Goal: Task Accomplishment & Management: Use online tool/utility

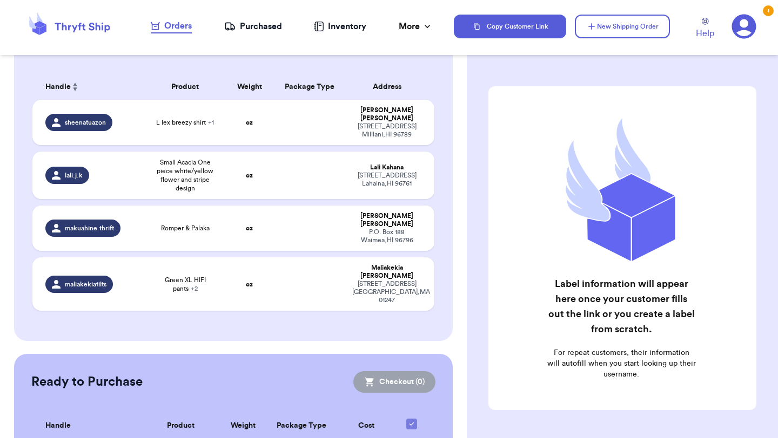
scroll to position [87, 0]
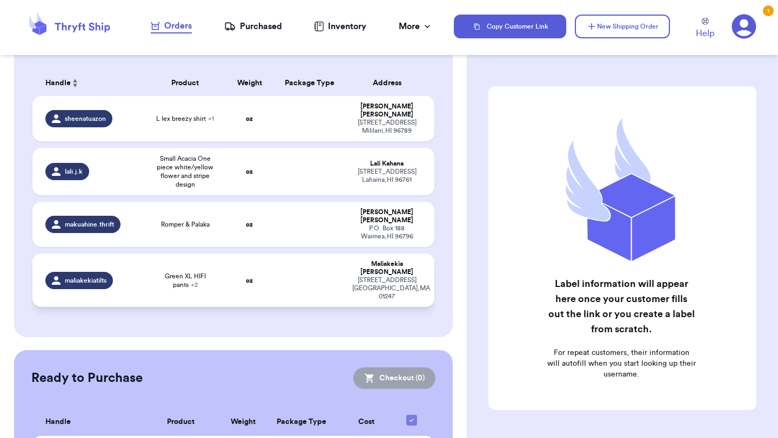
click at [238, 266] on td "oz" at bounding box center [249, 280] width 48 height 53
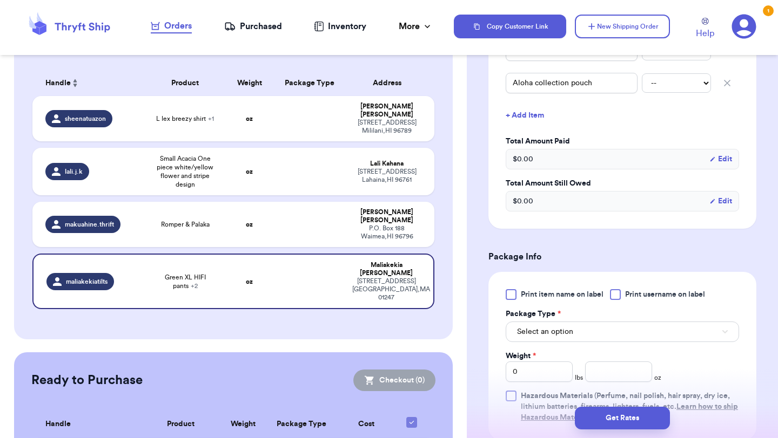
scroll to position [446, 0]
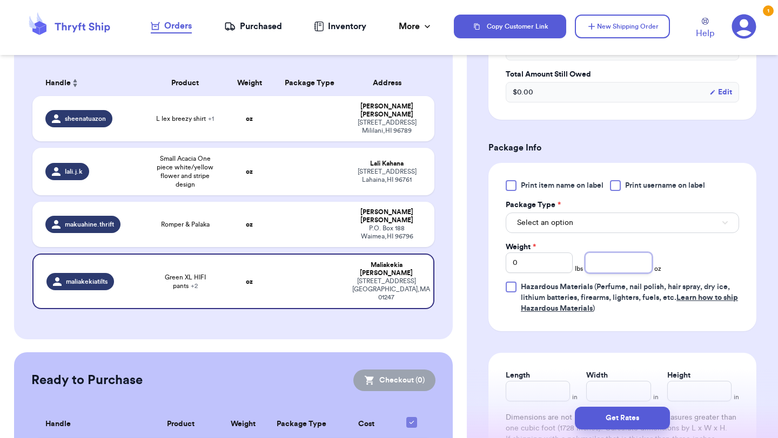
click at [620, 259] on input "number" at bounding box center [618, 263] width 67 height 21
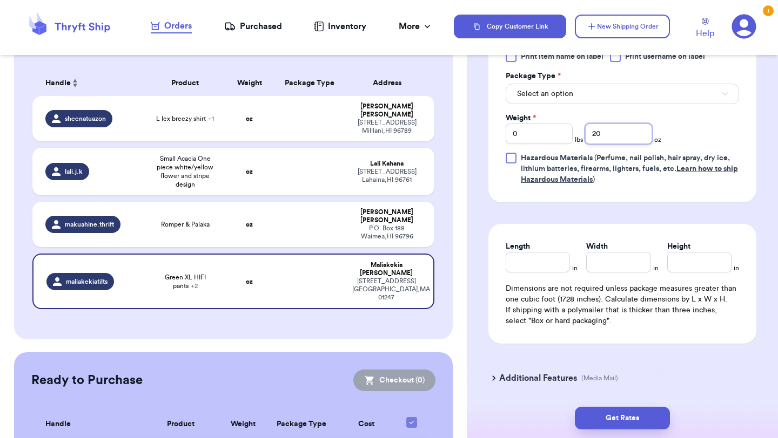
scroll to position [612, 0]
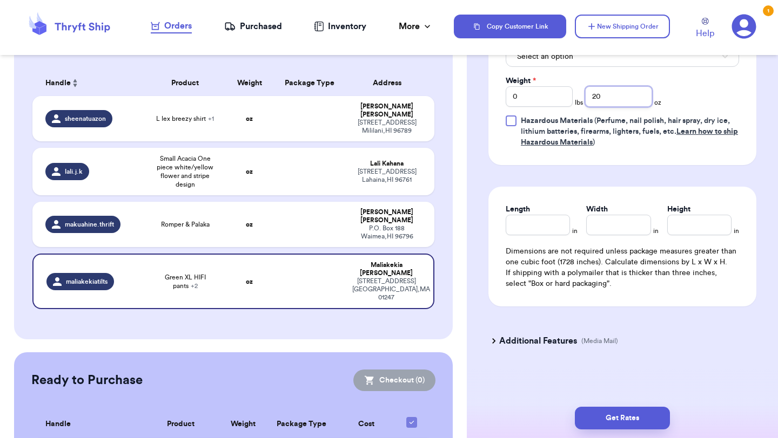
type input "20"
click at [655, 345] on div "Additional Features (Media Mail)" at bounding box center [616, 341] width 268 height 26
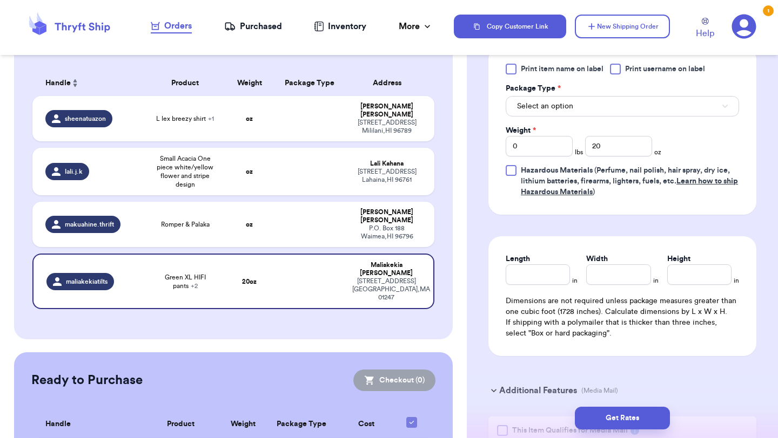
scroll to position [645, 0]
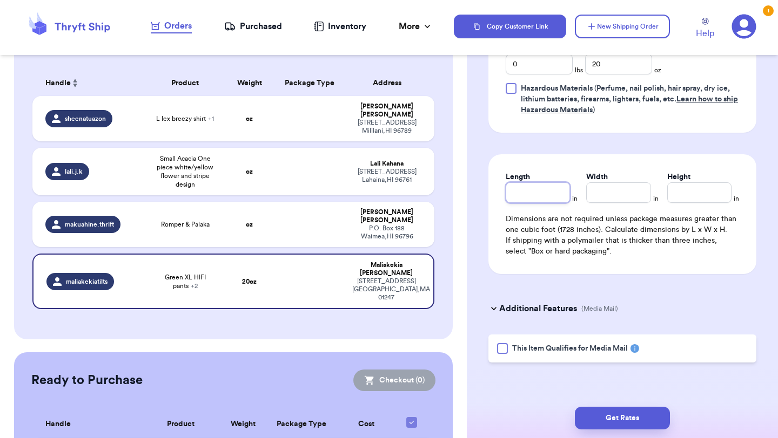
click at [543, 190] on input "Length" at bounding box center [537, 193] width 64 height 21
click at [615, 420] on button "Get Rates" at bounding box center [622, 418] width 95 height 23
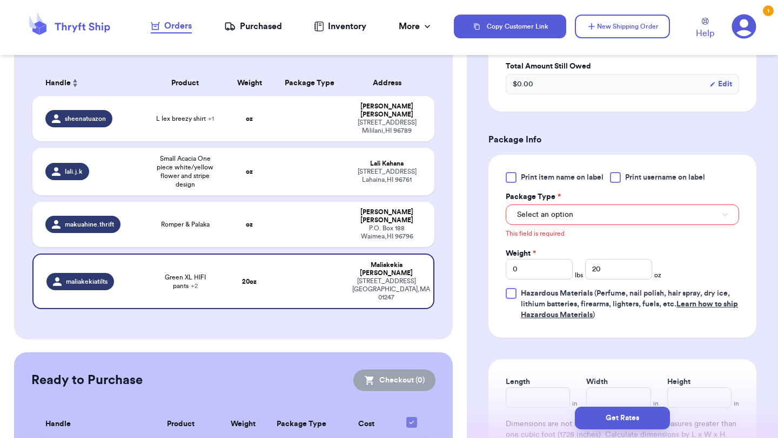
scroll to position [450, 0]
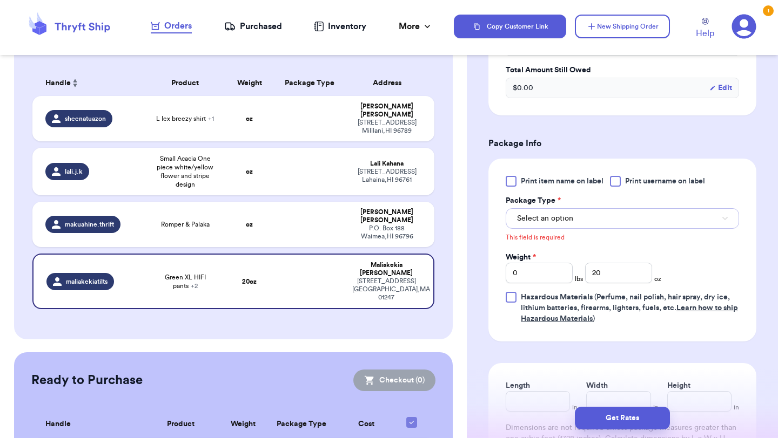
click at [593, 220] on button "Select an option" at bounding box center [621, 218] width 233 height 21
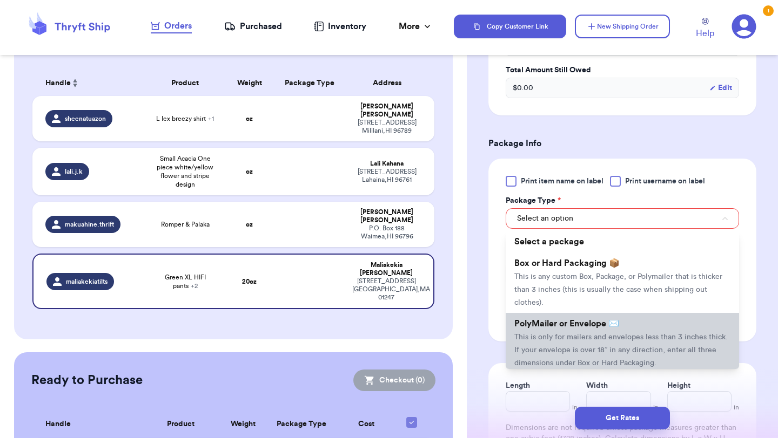
click at [572, 330] on li "PolyMailer or Envelope ✉️ This is only for mailers and envelopes less than 3 in…" at bounding box center [621, 343] width 233 height 60
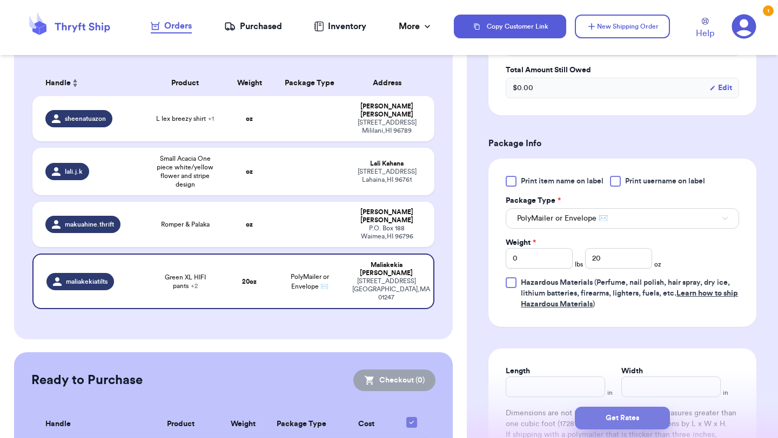
click at [615, 421] on button "Get Rates" at bounding box center [622, 418] width 95 height 23
type input "1"
type input "4"
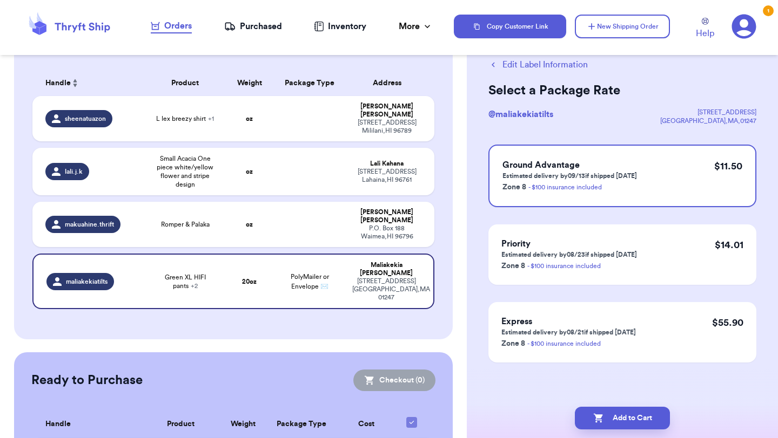
scroll to position [0, 0]
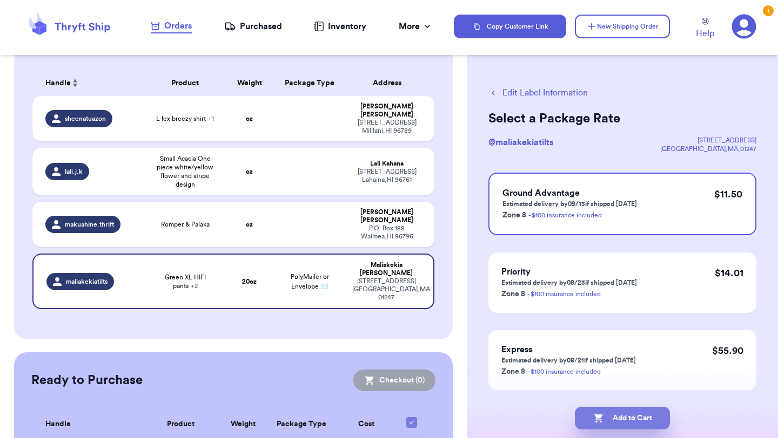
click at [619, 421] on button "Add to Cart" at bounding box center [622, 418] width 95 height 23
checkbox input "true"
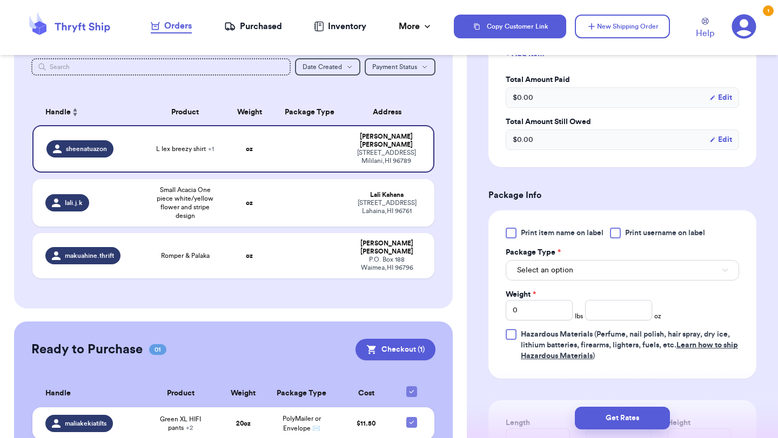
scroll to position [373, 0]
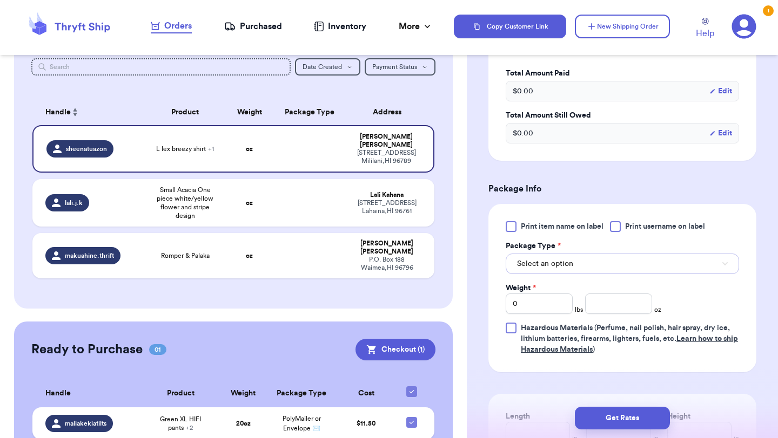
click at [596, 261] on button "Select an option" at bounding box center [621, 264] width 233 height 21
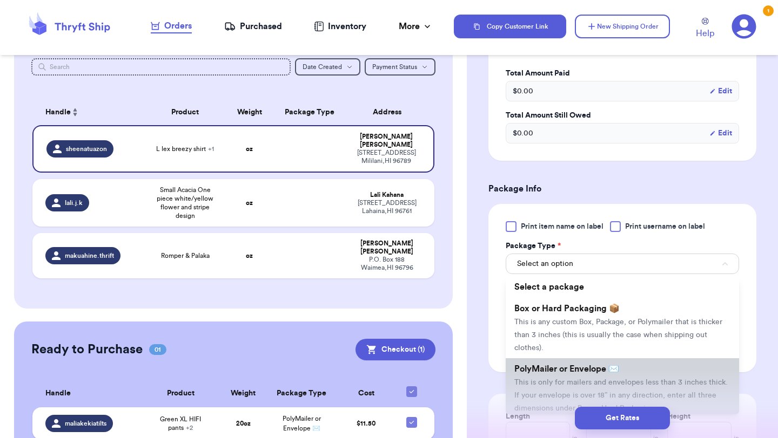
click at [546, 375] on li "PolyMailer or Envelope ✉️ This is only for mailers and envelopes less than 3 in…" at bounding box center [621, 389] width 233 height 60
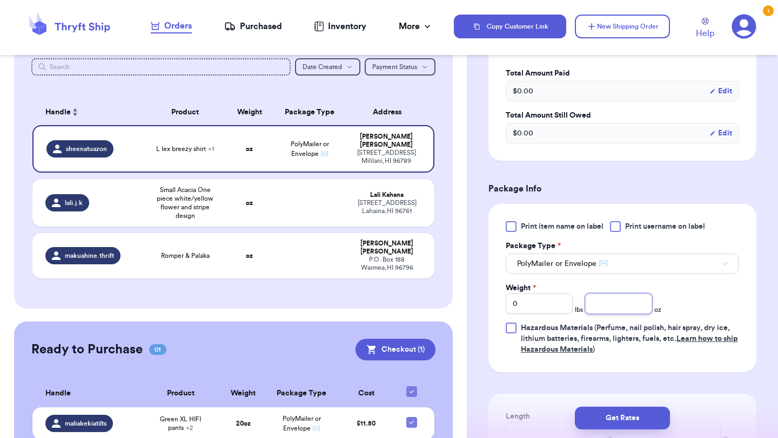
click at [626, 306] on input "number" at bounding box center [618, 304] width 67 height 21
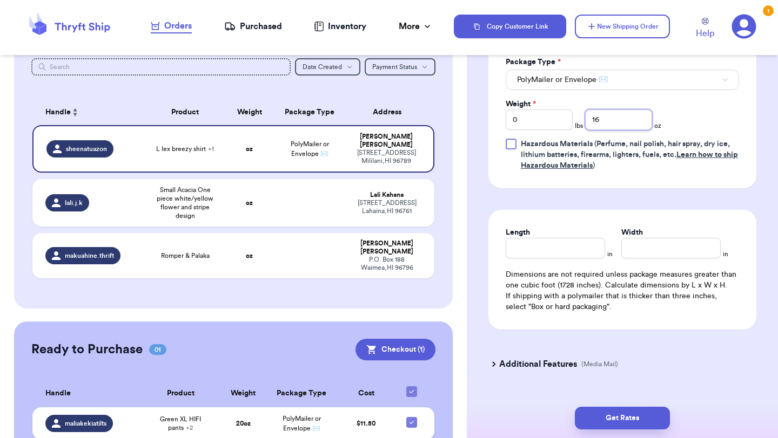
scroll to position [559, 0]
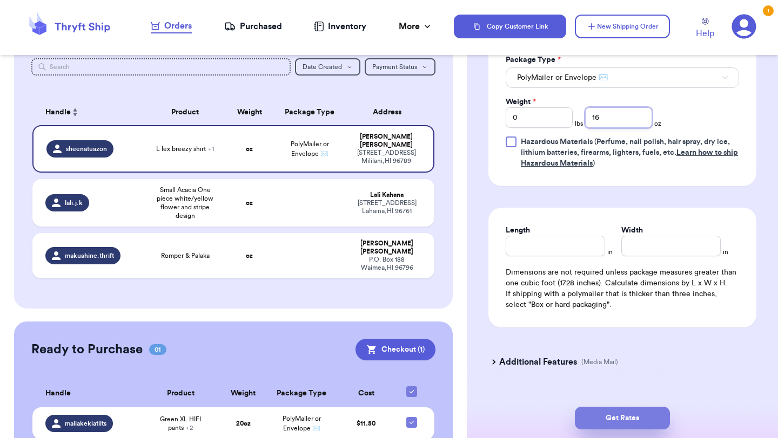
type input "16"
click at [613, 417] on button "Get Rates" at bounding box center [622, 418] width 95 height 23
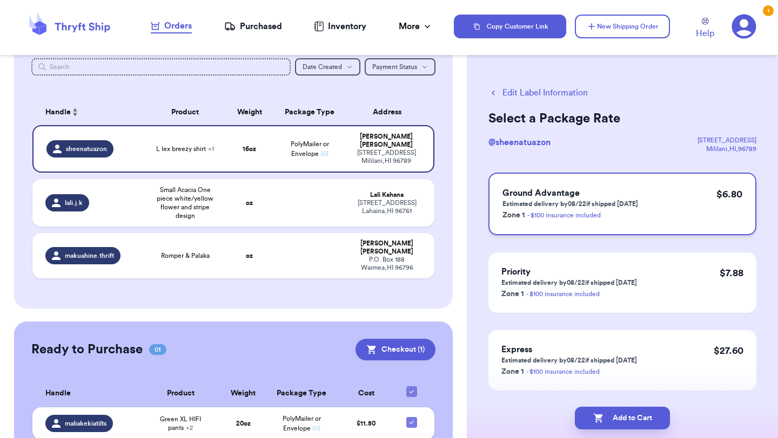
click at [646, 227] on div "Ground Advantage Estimated delivery by 08/22 if shipped today Zone 1 - $100 ins…" at bounding box center [622, 204] width 268 height 63
click at [610, 417] on button "Add to Cart" at bounding box center [622, 418] width 95 height 23
checkbox input "true"
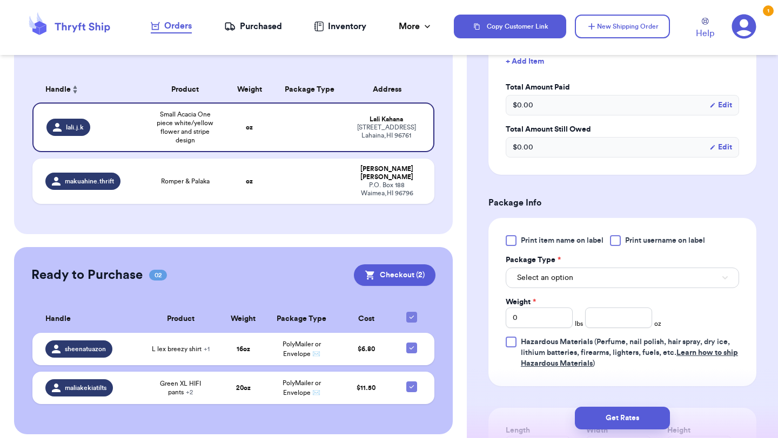
scroll to position [327, 0]
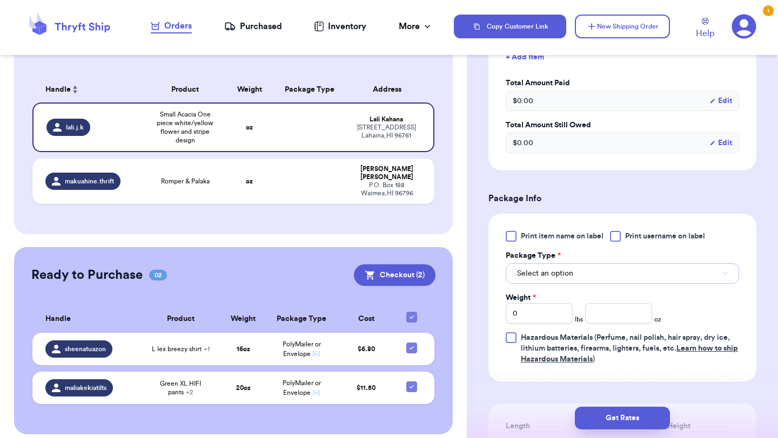
click at [636, 274] on button "Select an option" at bounding box center [621, 274] width 233 height 21
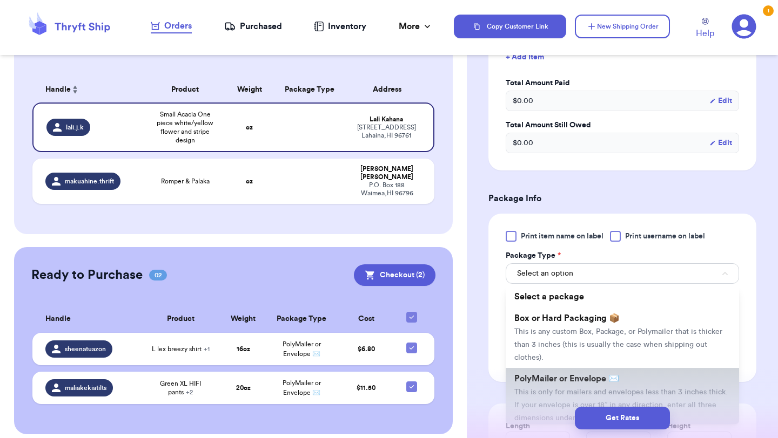
click at [558, 389] on span "This is only for mailers and envelopes less than 3 inches thick. If your envelo…" at bounding box center [620, 405] width 213 height 33
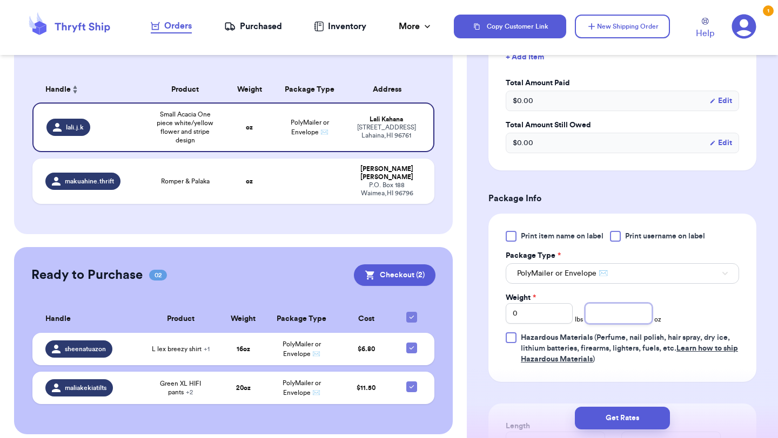
click at [622, 310] on input "number" at bounding box center [618, 313] width 67 height 21
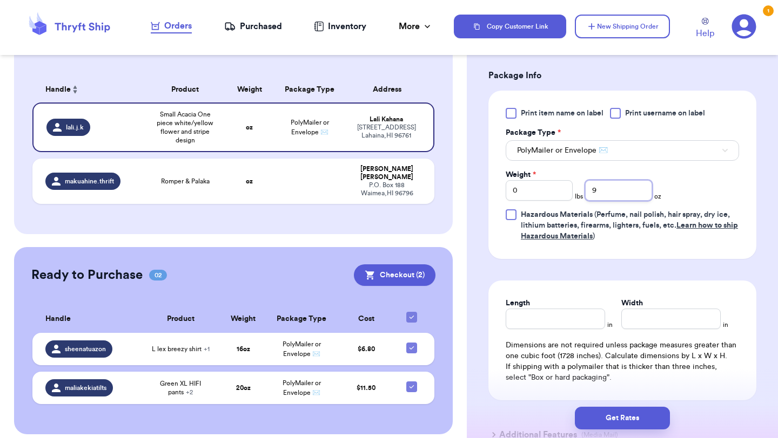
scroll to position [454, 0]
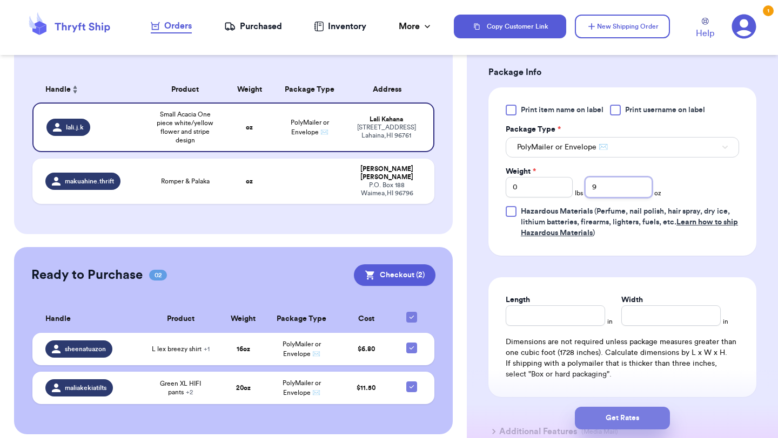
type input "9"
click at [625, 421] on button "Get Rates" at bounding box center [622, 418] width 95 height 23
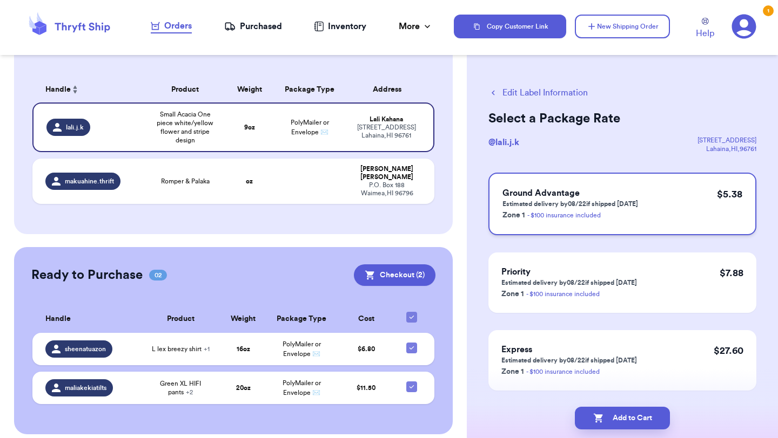
click at [638, 206] on div "Ground Advantage Estimated delivery by 08/22 if shipped today Zone 1 - $100 ins…" at bounding box center [622, 204] width 268 height 63
click at [624, 423] on button "Add to Cart" at bounding box center [622, 418] width 95 height 23
checkbox input "true"
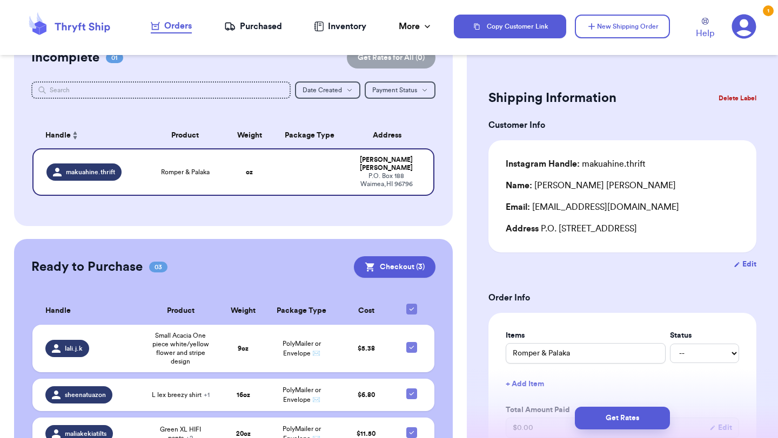
scroll to position [17, 0]
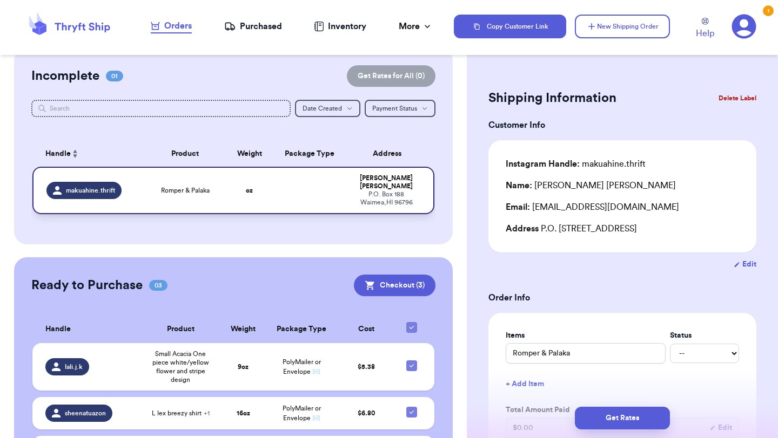
click at [333, 196] on td at bounding box center [309, 191] width 72 height 48
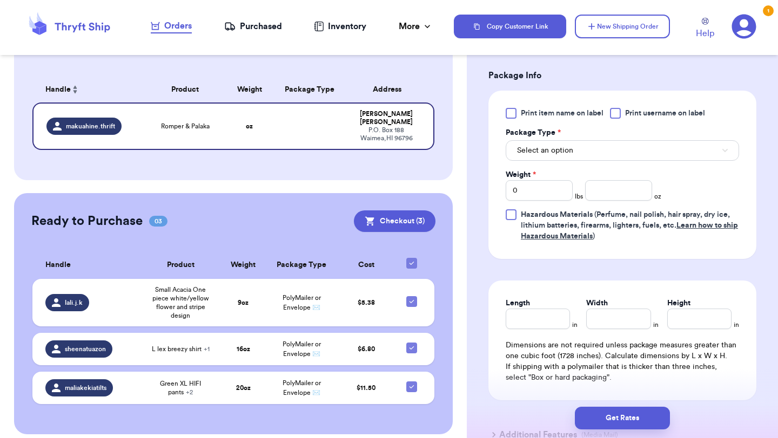
scroll to position [0, 0]
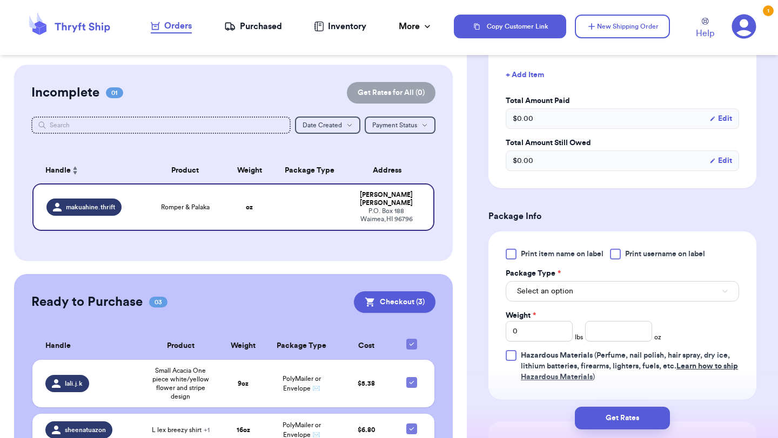
click at [543, 280] on div "Select an option" at bounding box center [621, 290] width 233 height 23
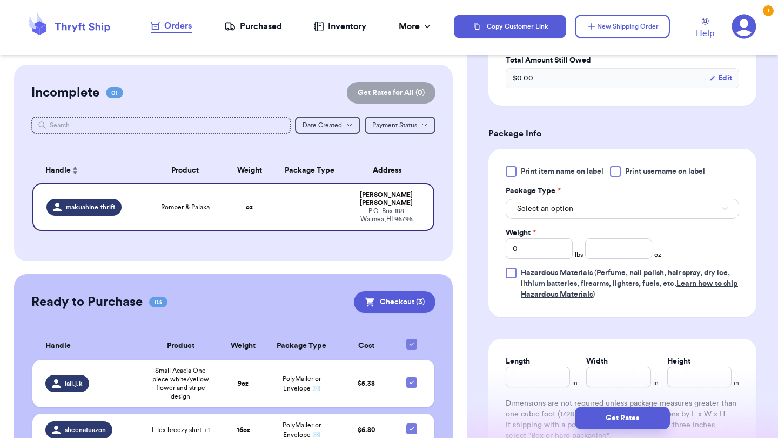
scroll to position [401, 0]
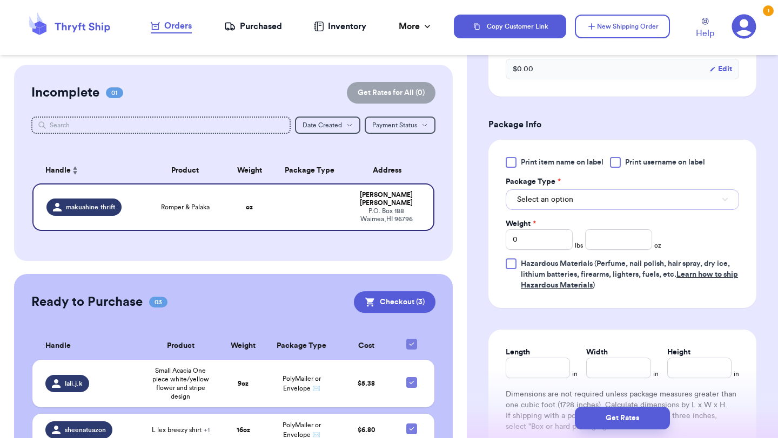
click at [543, 195] on span "Select an option" at bounding box center [545, 199] width 56 height 11
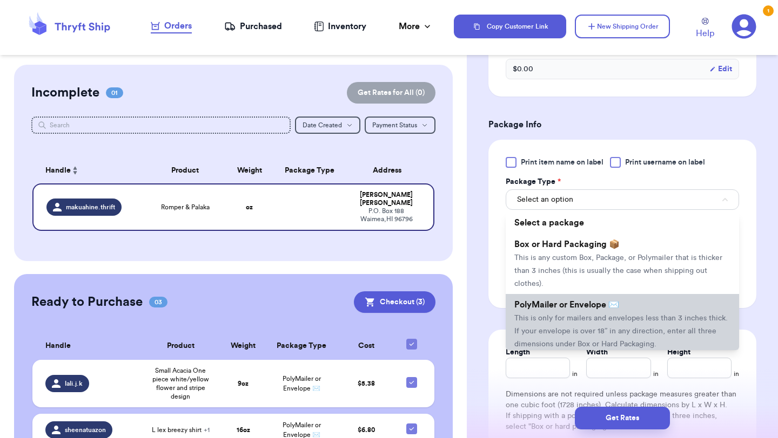
click at [551, 330] on span "This is only for mailers and envelopes less than 3 inches thick. If your envelo…" at bounding box center [620, 331] width 213 height 33
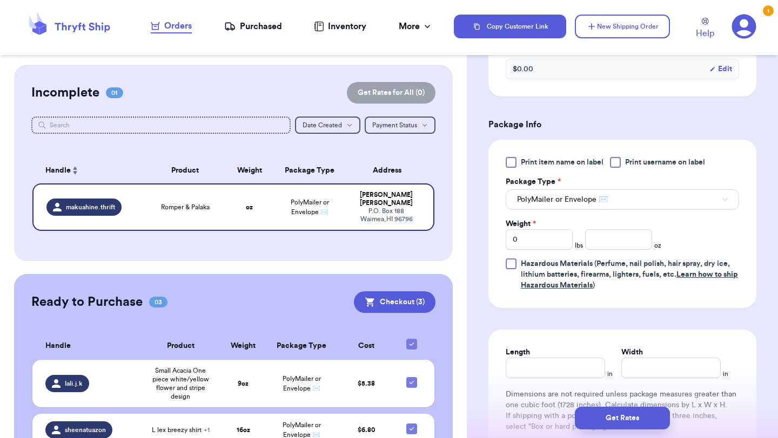
scroll to position [485, 0]
